Goal: Transaction & Acquisition: Purchase product/service

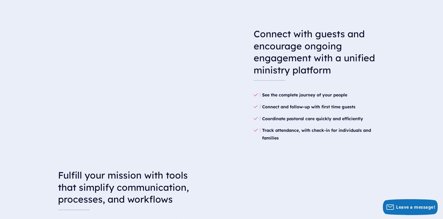
scroll to position [496, 0]
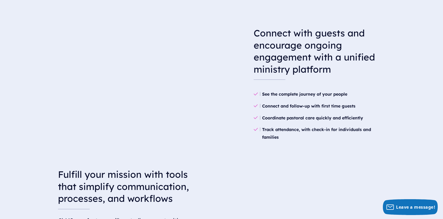
click at [26, 71] on div "Connect with guests and encourage ongoing engagement with a unified ministry pl…" at bounding box center [221, 62] width 443 height 185
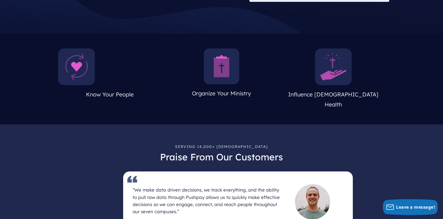
scroll to position [0, 0]
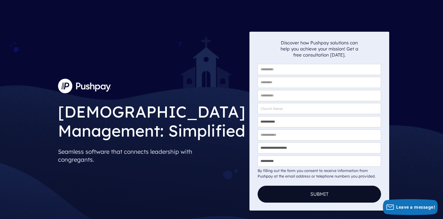
click at [67, 85] on img at bounding box center [84, 86] width 53 height 14
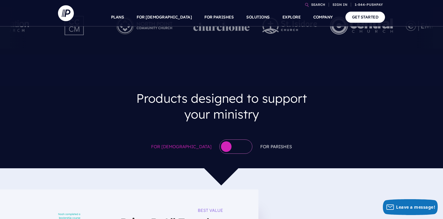
scroll to position [256, 0]
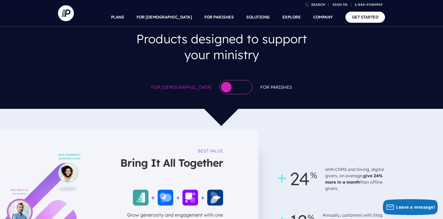
click at [232, 90] on div at bounding box center [236, 87] width 33 height 14
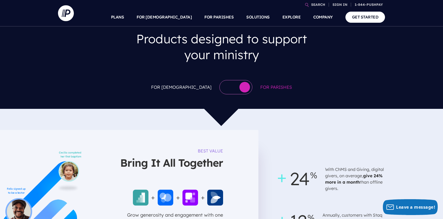
click at [240, 90] on button "button" at bounding box center [245, 87] width 11 height 11
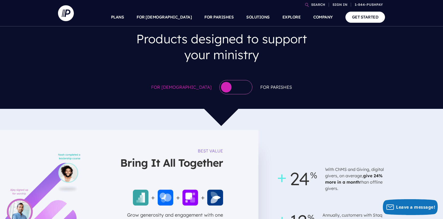
click at [232, 90] on div at bounding box center [236, 87] width 33 height 14
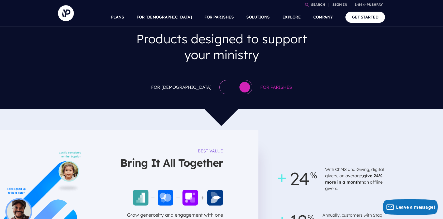
click at [240, 90] on button "button" at bounding box center [245, 87] width 11 height 11
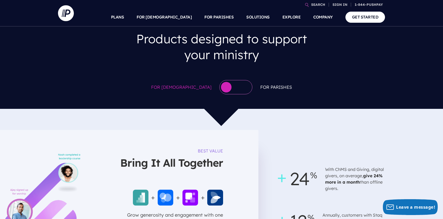
click at [232, 90] on div at bounding box center [236, 87] width 33 height 14
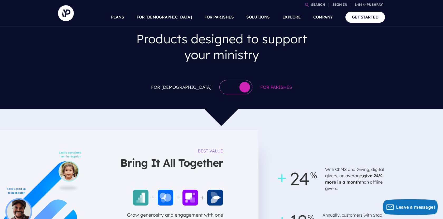
click at [240, 90] on button "button" at bounding box center [245, 87] width 11 height 11
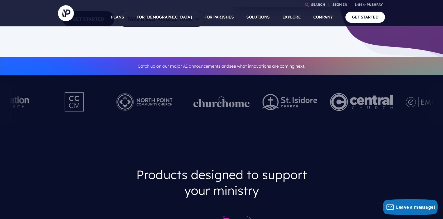
scroll to position [0, 0]
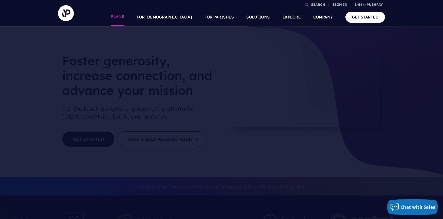
click at [124, 17] on link "PLANS" at bounding box center [117, 17] width 13 height 18
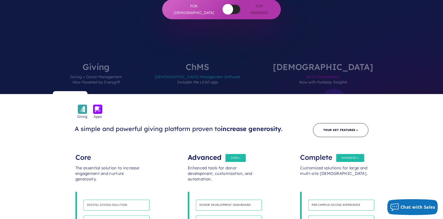
scroll to position [187, 0]
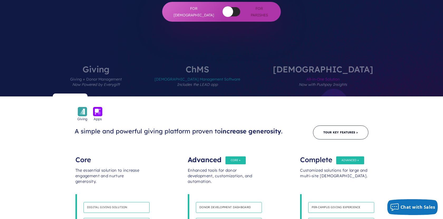
click at [296, 73] on span "All-in-One Solution Now with Pushpay Insights" at bounding box center [323, 84] width 100 height 23
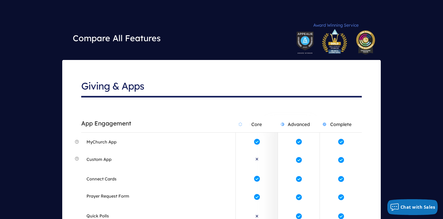
scroll to position [2753, 0]
